Goal: Transaction & Acquisition: Purchase product/service

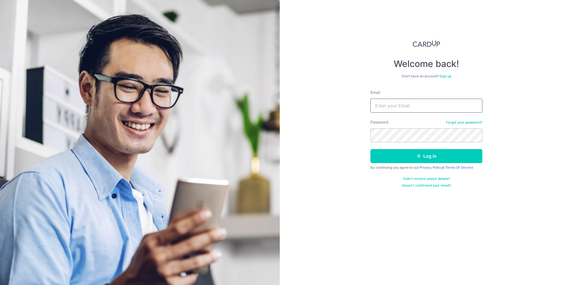
click at [397, 112] on input "Email" at bounding box center [426, 105] width 112 height 14
type input "darrenchua85@gmail.com"
click at [370, 149] on button "Log in" at bounding box center [426, 156] width 112 height 14
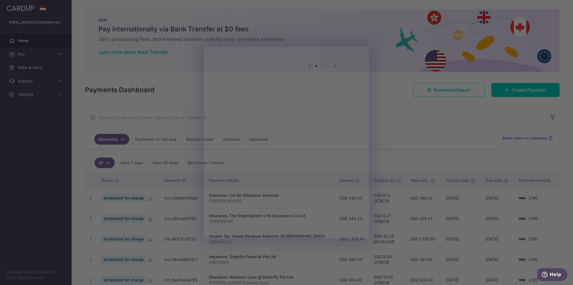
click at [119, 50] on div at bounding box center [289, 143] width 579 height 287
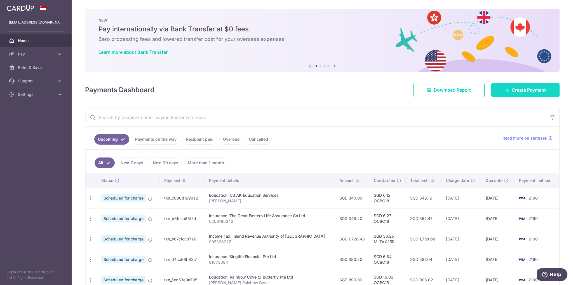
click at [525, 86] on link "Create Payment" at bounding box center [525, 90] width 68 height 14
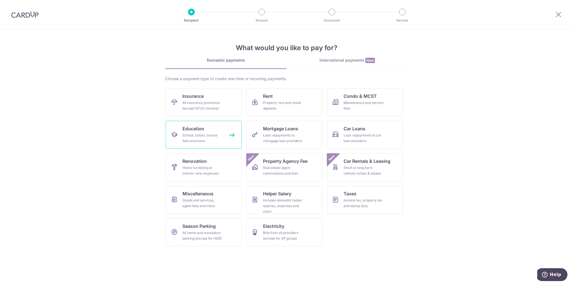
click at [201, 142] on div "School, tuition, course fees and more" at bounding box center [202, 137] width 40 height 11
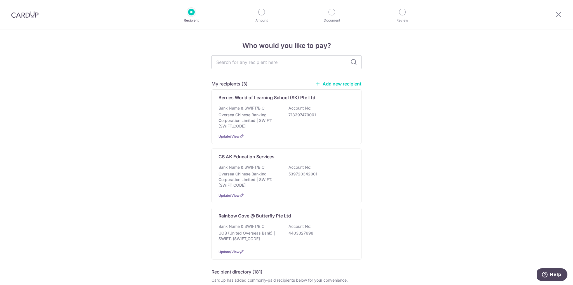
click at [327, 83] on link "Add new recipient" at bounding box center [338, 84] width 46 height 6
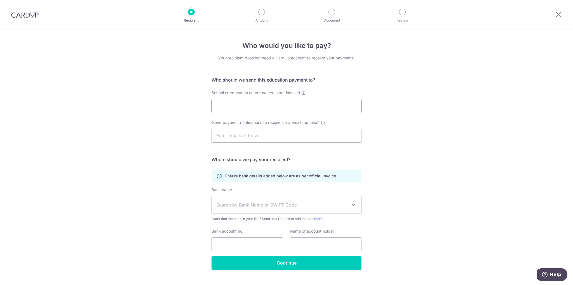
click at [283, 106] on input "School or education centre name(as per invoice)" at bounding box center [287, 106] width 150 height 14
click at [290, 102] on input "Berries World of Learning School (SK) Pte Ltd" at bounding box center [287, 106] width 150 height 14
type input "Berries World of Learning School (KB) Pte Ltd"
type input "[EMAIL_ADDRESS][DOMAIN_NAME]"
click at [269, 203] on span "Search by Bank Name or SWIFT Code" at bounding box center [282, 204] width 132 height 7
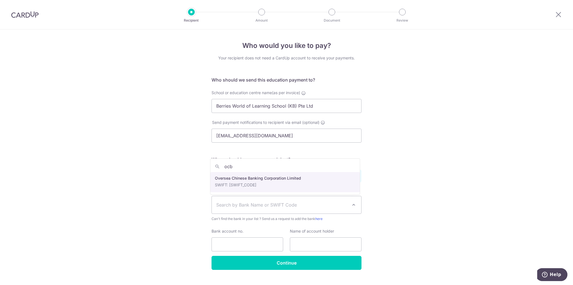
type input "ocb"
select select "12"
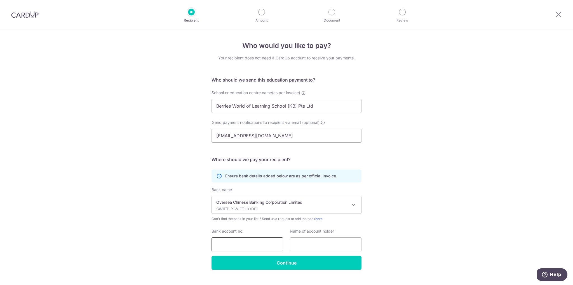
click at [253, 245] on input "Bank account no." at bounding box center [248, 244] width 72 height 14
click at [278, 105] on input "Berries World of Learning School (KB) Pte Ltd" at bounding box center [287, 106] width 150 height 14
click at [318, 248] on input "text" at bounding box center [326, 244] width 72 height 14
paste input "Berries World of Learning School (KB) Pte Ltd"
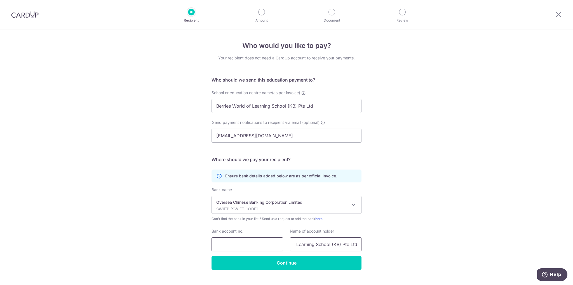
type input "Berries World of Learning School (KB) Pte Ltd"
click at [230, 241] on input "Bank account no." at bounding box center [248, 244] width 72 height 14
click at [218, 245] on input "Bank account no." at bounding box center [248, 244] width 72 height 14
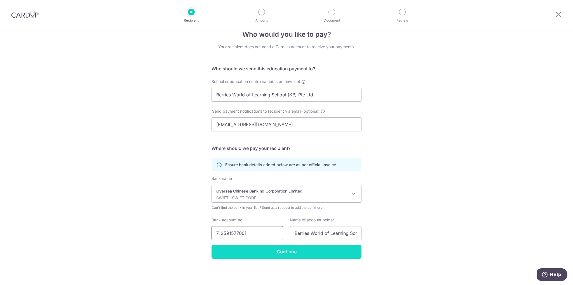
type input "712591577001"
click at [279, 255] on input "Continue" at bounding box center [287, 251] width 150 height 14
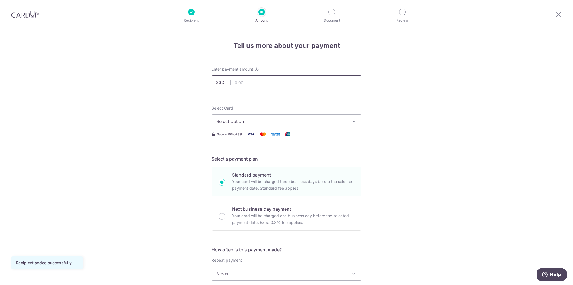
click at [239, 82] on input "text" at bounding box center [287, 82] width 150 height 14
click at [250, 85] on input "text" at bounding box center [287, 82] width 150 height 14
type input "857.29"
click at [249, 120] on span "Select option" at bounding box center [281, 121] width 130 height 7
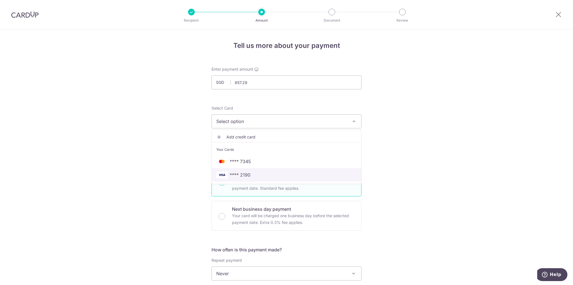
click at [245, 175] on span "**** 2190" at bounding box center [240, 174] width 21 height 7
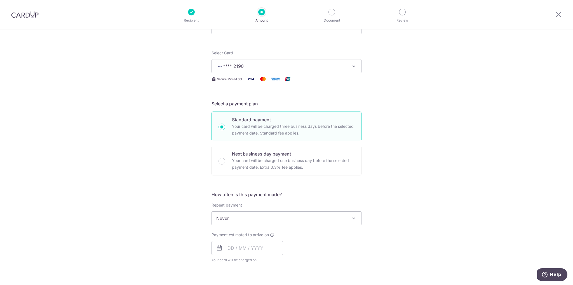
scroll to position [84, 0]
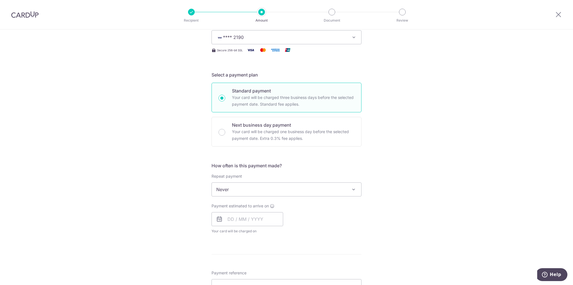
click at [280, 191] on span "Never" at bounding box center [286, 188] width 149 height 13
drag, startPoint x: 242, startPoint y: 216, endPoint x: 246, endPoint y: 216, distance: 4.5
click at [242, 216] on input "text" at bounding box center [248, 219] width 72 height 14
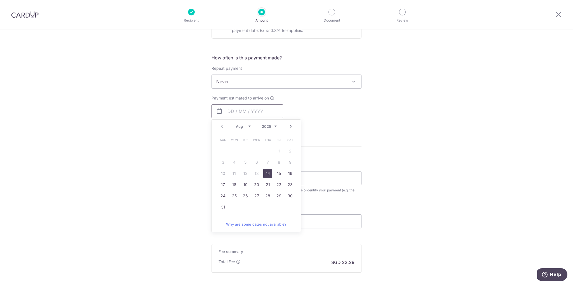
scroll to position [196, 0]
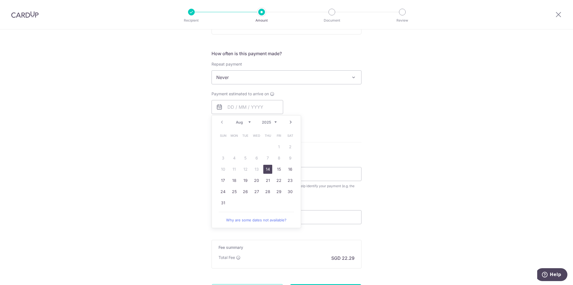
click at [269, 169] on link "14" at bounding box center [267, 169] width 9 height 9
type input "14/08/2025"
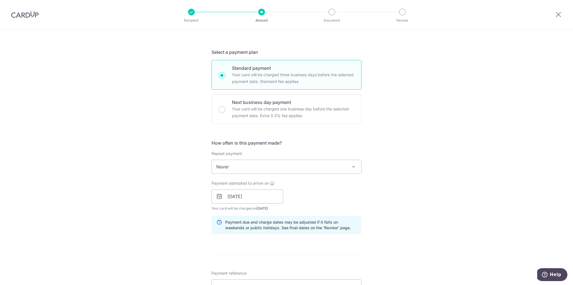
scroll to position [224, 0]
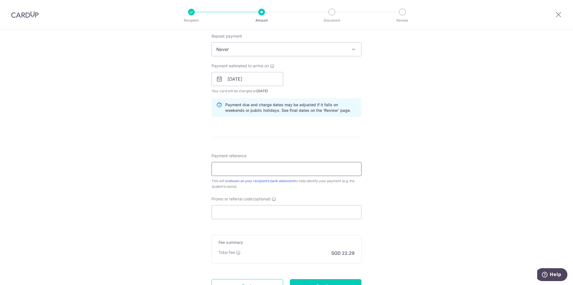
click at [280, 173] on input "Payment reference" at bounding box center [287, 169] width 150 height 14
click at [271, 166] on input "Payment reference" at bounding box center [287, 169] width 150 height 14
type input "L250544 [PERSON_NAME] [PERSON_NAME]"
click at [289, 215] on input "Promo or referral code (optional)" at bounding box center [287, 212] width 150 height 14
click at [290, 215] on input "Promo or referral code (optional)" at bounding box center [287, 212] width 150 height 14
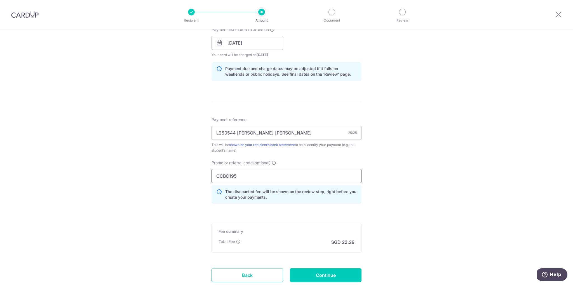
scroll to position [299, 0]
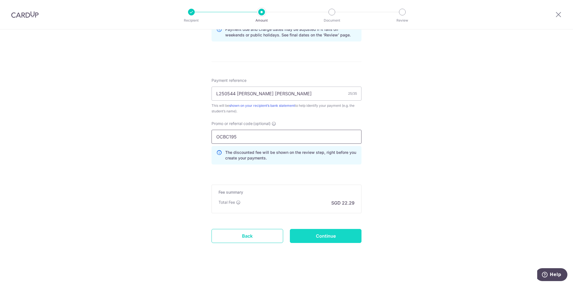
type input "OCBC195"
click at [301, 238] on input "Continue" at bounding box center [326, 236] width 72 height 14
type input "Create Schedule"
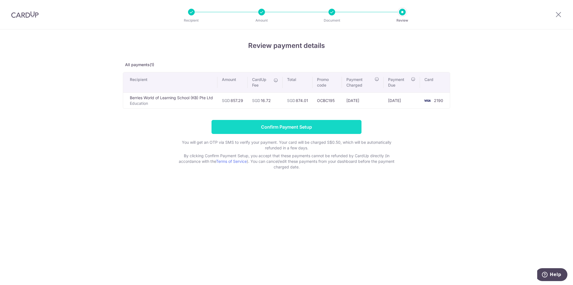
click at [291, 123] on input "Confirm Payment Setup" at bounding box center [287, 127] width 150 height 14
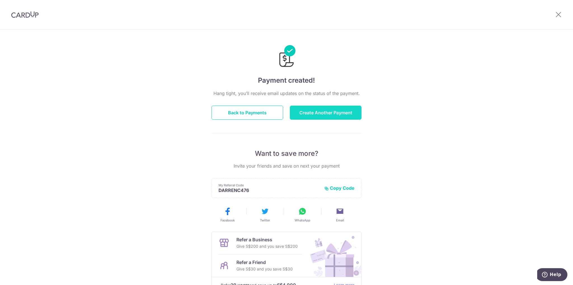
click at [308, 113] on button "Create Another Payment" at bounding box center [326, 112] width 72 height 14
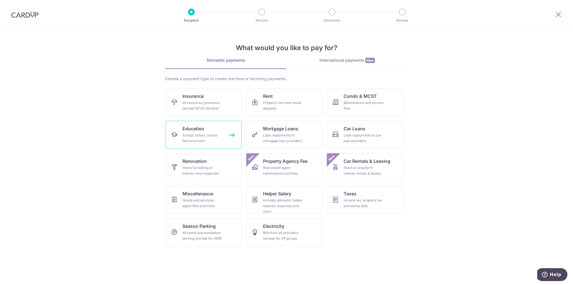
click at [207, 136] on div "School, tuition, course fees and more" at bounding box center [202, 137] width 40 height 11
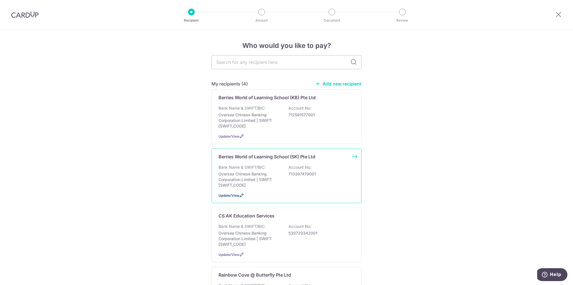
click at [240, 197] on icon at bounding box center [242, 195] width 4 height 4
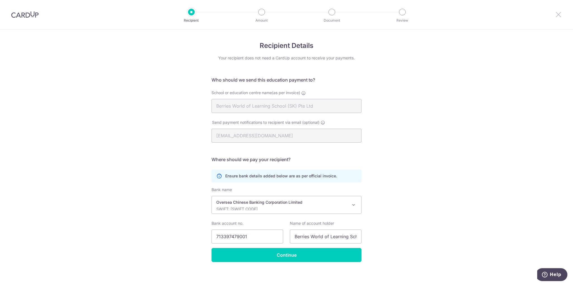
click at [556, 13] on icon at bounding box center [558, 14] width 7 height 7
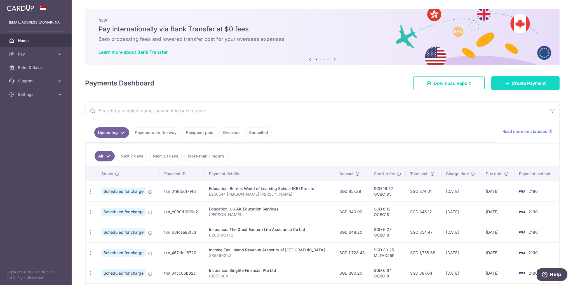
click at [517, 82] on span "Create Payment" at bounding box center [529, 83] width 34 height 7
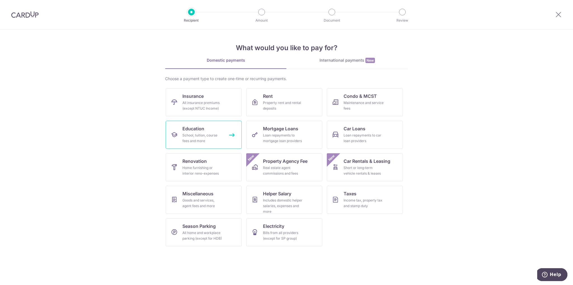
click at [201, 134] on div "School, tuition, course fees and more" at bounding box center [202, 137] width 40 height 11
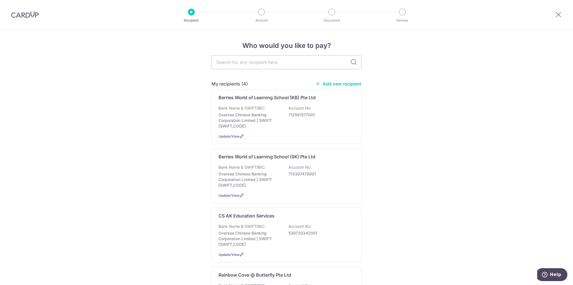
click at [278, 110] on div "Bank Name & SWIFT/BIC: Oversea Chinese Banking Corporation Limited | SWIFT: [SW…" at bounding box center [287, 117] width 136 height 24
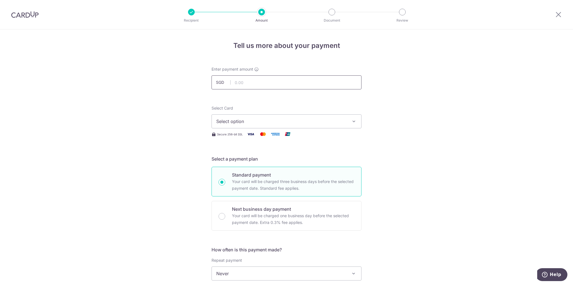
click at [275, 84] on input "text" at bounding box center [287, 82] width 150 height 14
type input "817.50"
click at [291, 121] on span "Select option" at bounding box center [281, 121] width 130 height 7
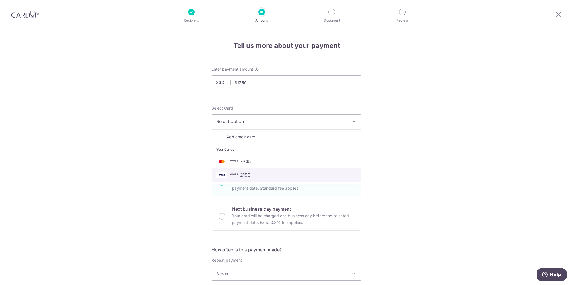
click at [242, 171] on span "**** 2190" at bounding box center [240, 174] width 21 height 7
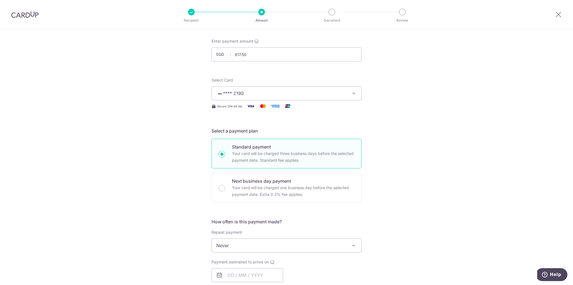
scroll to position [84, 0]
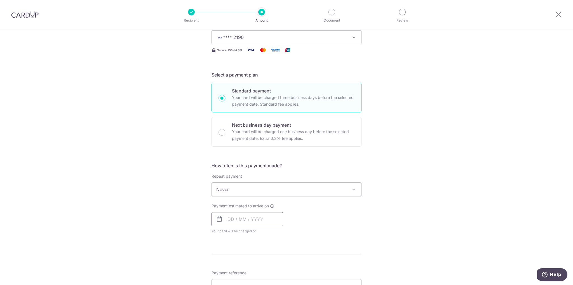
click at [250, 218] on input "text" at bounding box center [248, 219] width 72 height 14
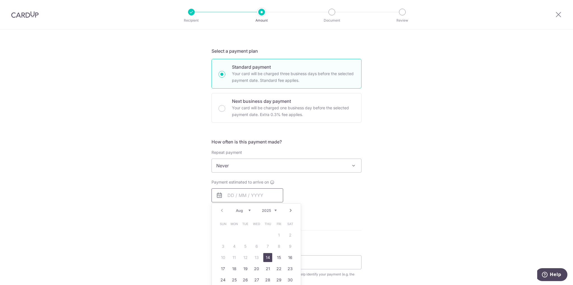
scroll to position [140, 0]
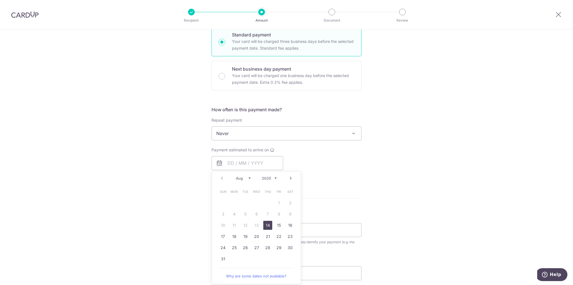
click at [269, 221] on link "14" at bounding box center [267, 224] width 9 height 9
type input "[DATE]"
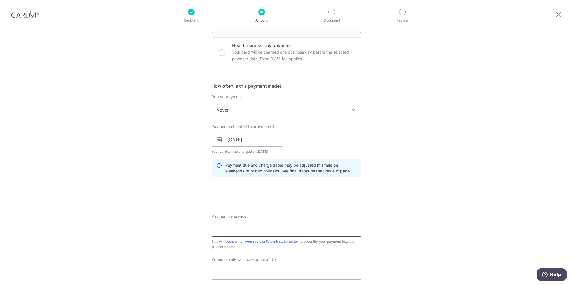
scroll to position [224, 0]
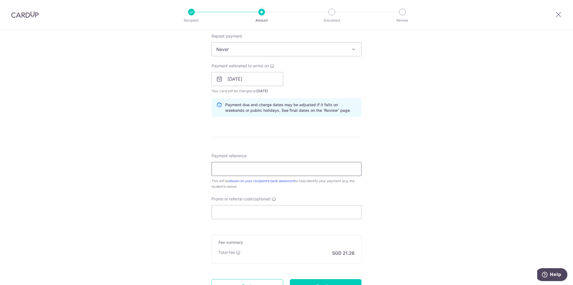
click at [277, 169] on input "Payment reference" at bounding box center [287, 169] width 150 height 14
type input "L250650 [PERSON_NAME] [PERSON_NAME]"
click at [260, 217] on input "Promo or referral code (optional)" at bounding box center [287, 212] width 150 height 14
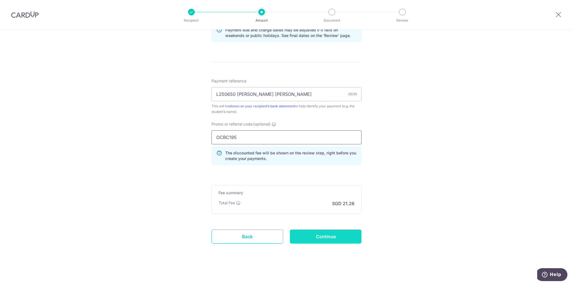
scroll to position [299, 0]
type input "OCBC195"
click at [341, 235] on input "Continue" at bounding box center [326, 236] width 72 height 14
type input "Create Schedule"
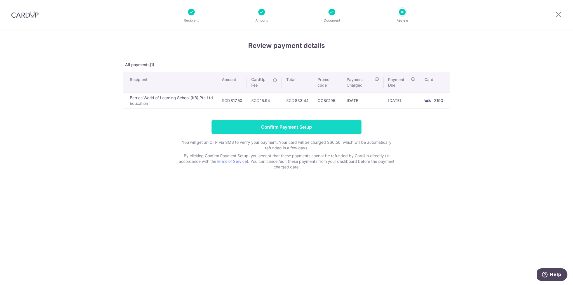
click at [299, 132] on input "Confirm Payment Setup" at bounding box center [287, 127] width 150 height 14
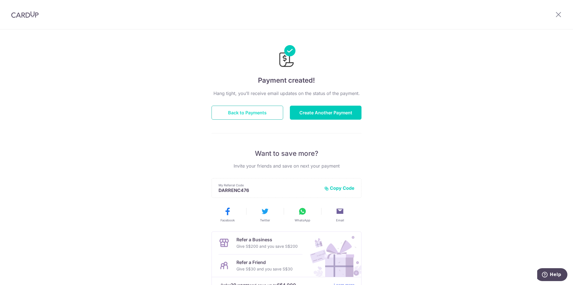
click at [238, 117] on button "Back to Payments" at bounding box center [248, 112] width 72 height 14
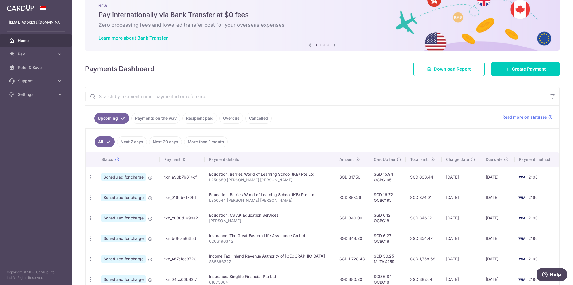
scroll to position [28, 0]
